Goal: Task Accomplishment & Management: Use online tool/utility

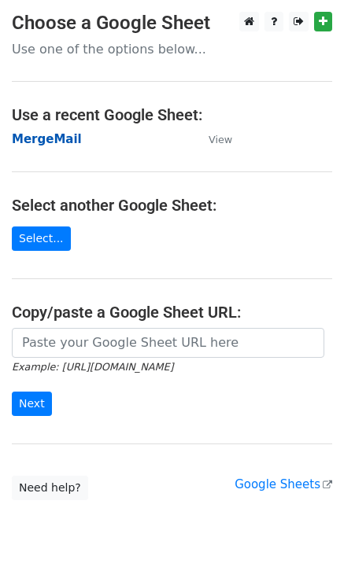
click at [52, 143] on strong "MergeMail" at bounding box center [47, 139] width 70 height 14
click at [58, 147] on td "MergeMail" at bounding box center [102, 140] width 181 height 18
click at [58, 144] on strong "MergeMail" at bounding box center [47, 139] width 70 height 14
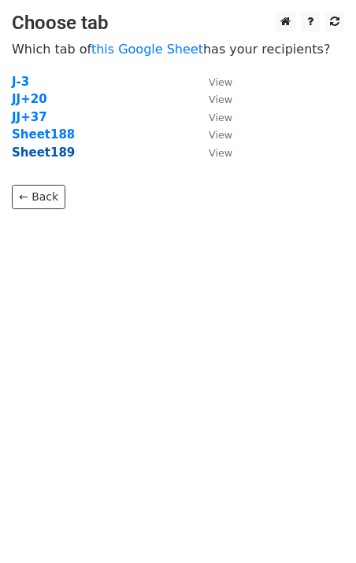
click at [44, 155] on strong "Sheet189" at bounding box center [43, 153] width 63 height 14
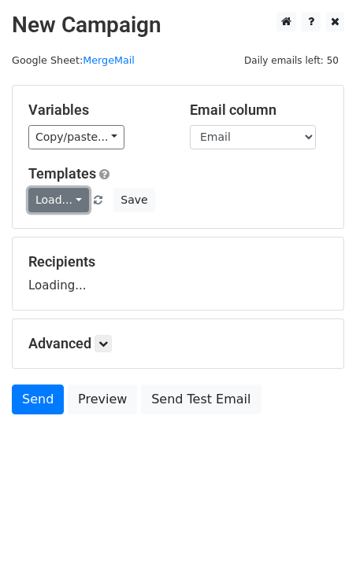
click at [67, 209] on link "Load..." at bounding box center [58, 200] width 61 height 24
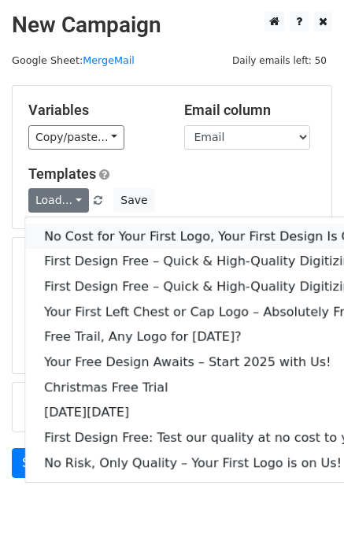
click at [87, 224] on link "No Cost for Your First Logo, Your First Design Is On Us!" at bounding box center [214, 235] width 378 height 25
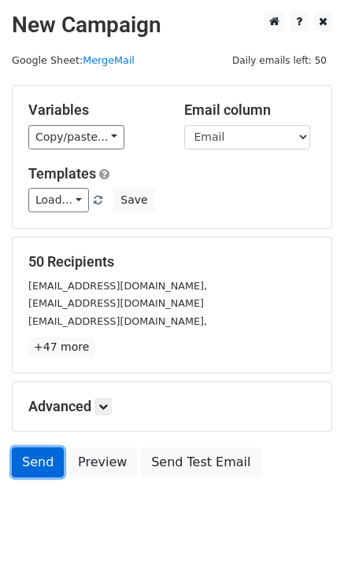
click at [37, 459] on link "Send" at bounding box center [38, 463] width 52 height 30
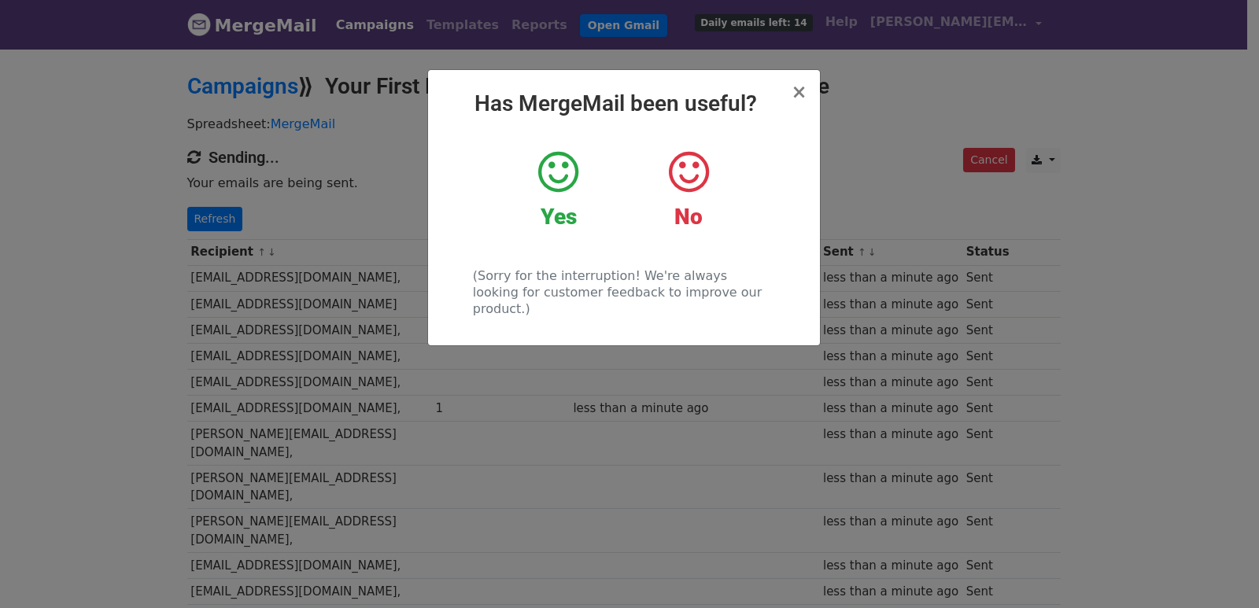
drag, startPoint x: 362, startPoint y: 328, endPoint x: 283, endPoint y: 221, distance: 132.8
click at [361, 328] on div "× Has MergeMail been useful? Yes No (Sorry for the interruption! We're always l…" at bounding box center [629, 327] width 1259 height 561
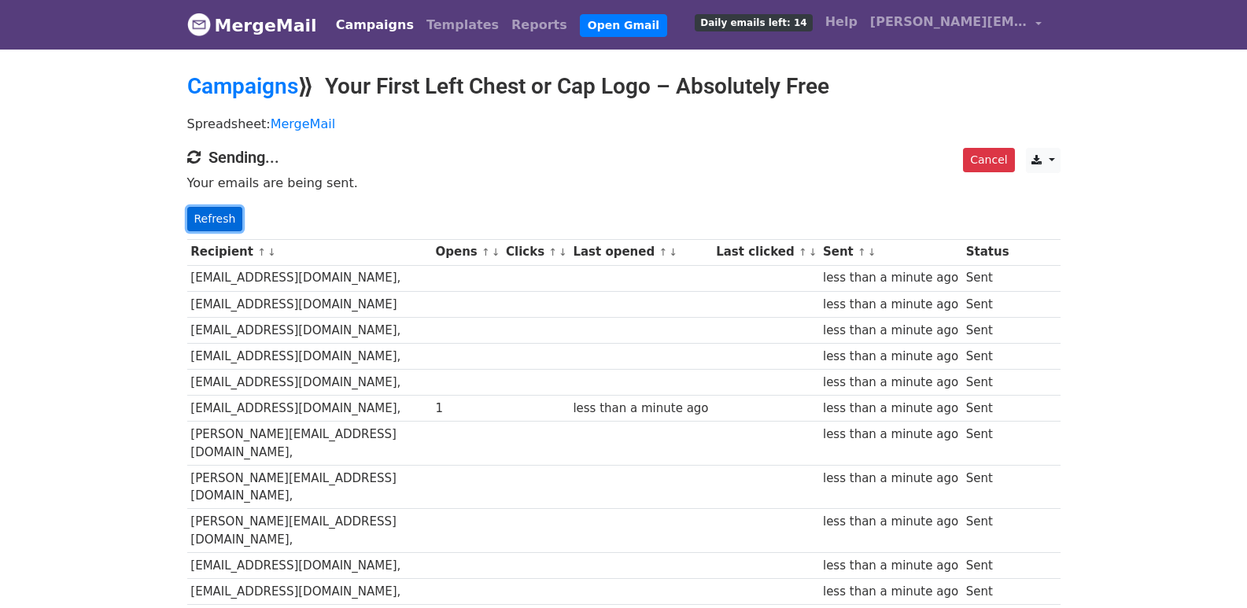
click at [214, 220] on link "Refresh" at bounding box center [215, 219] width 56 height 24
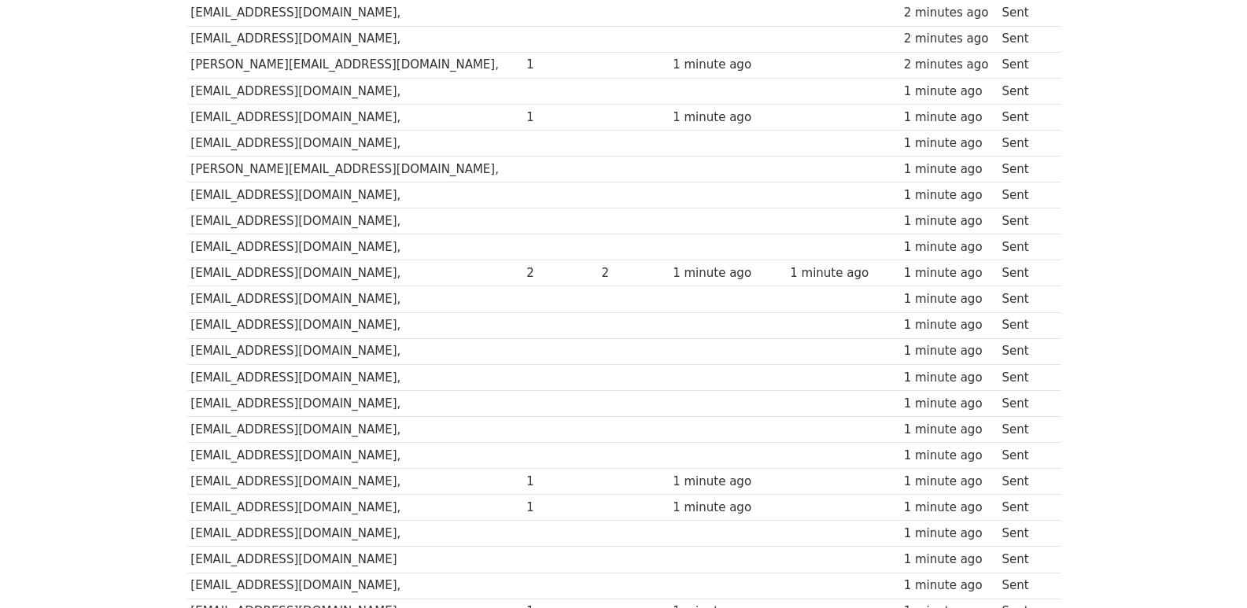
scroll to position [1049, 0]
